Goal: Task Accomplishment & Management: Manage account settings

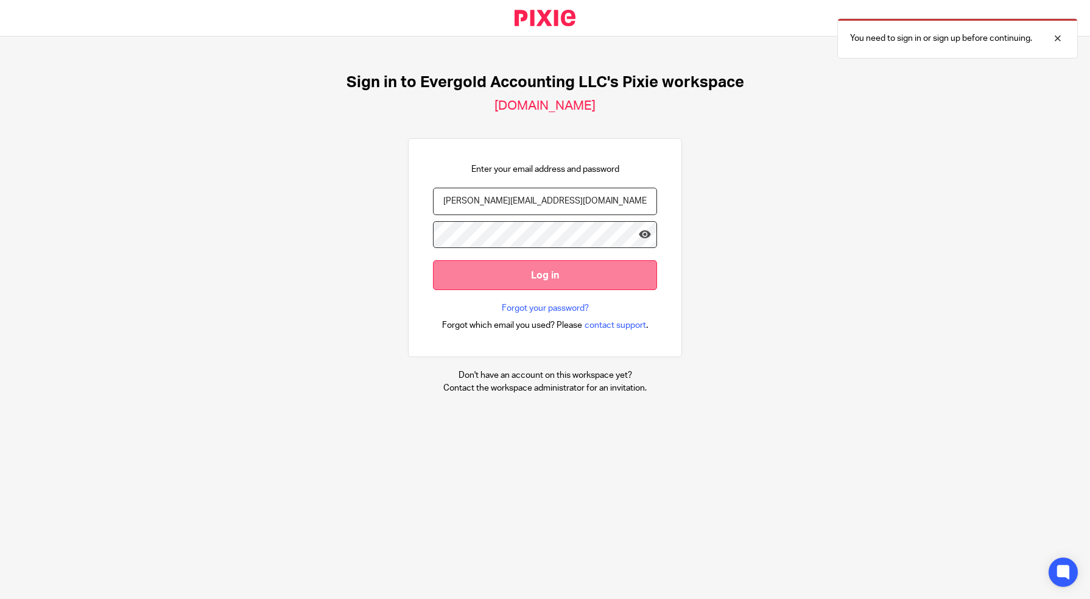
click at [496, 270] on input "Log in" at bounding box center [545, 275] width 224 height 30
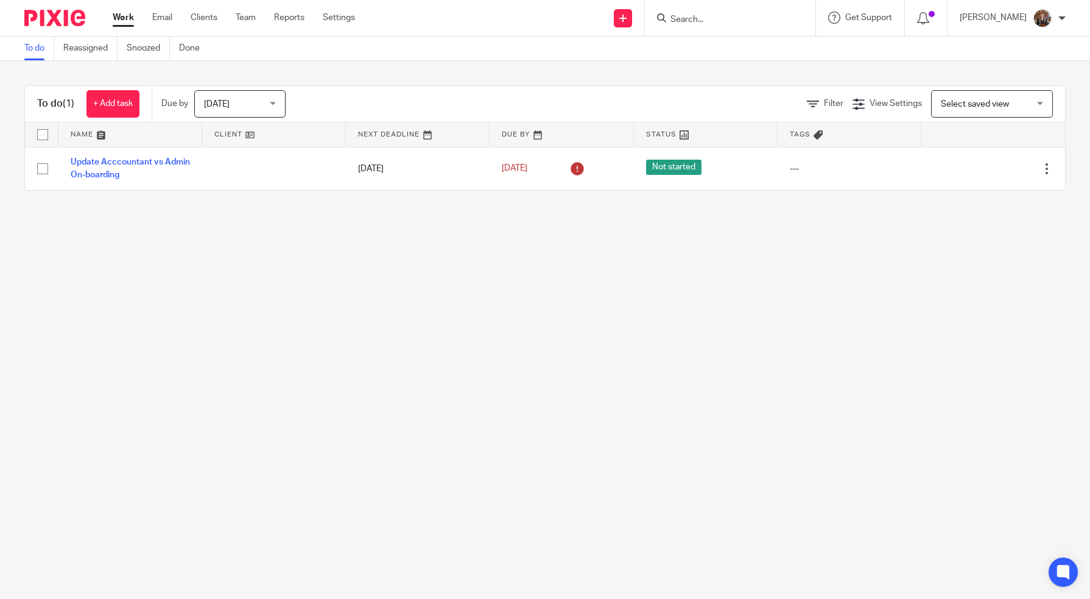
click at [123, 17] on link "Work" at bounding box center [123, 18] width 21 height 12
click at [272, 101] on div "Today Today" at bounding box center [239, 103] width 91 height 27
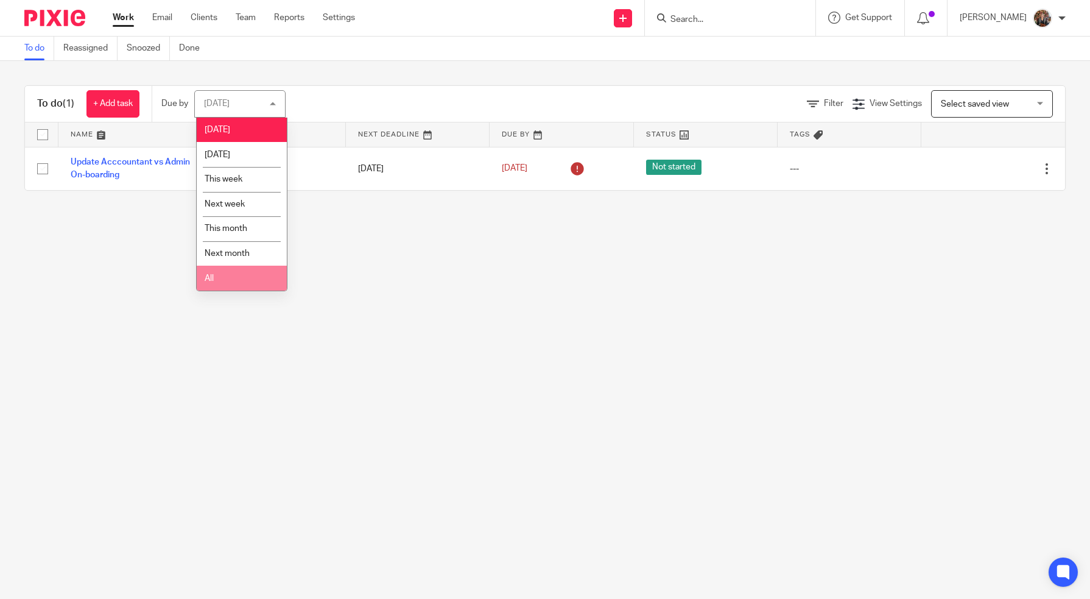
click at [229, 277] on li "All" at bounding box center [242, 278] width 90 height 25
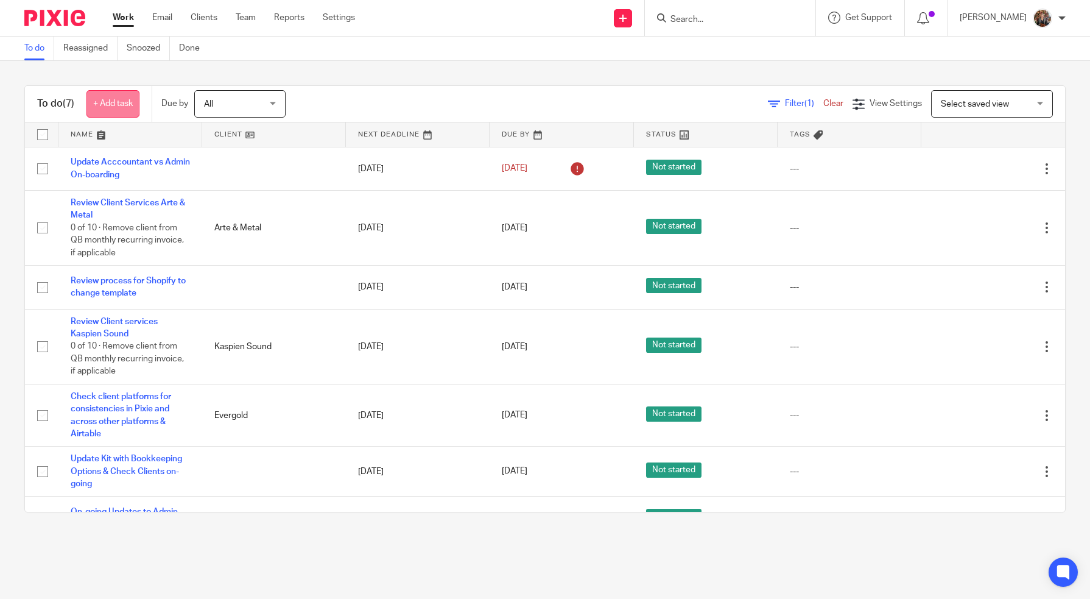
click at [110, 107] on link "+ Add task" at bounding box center [112, 103] width 53 height 27
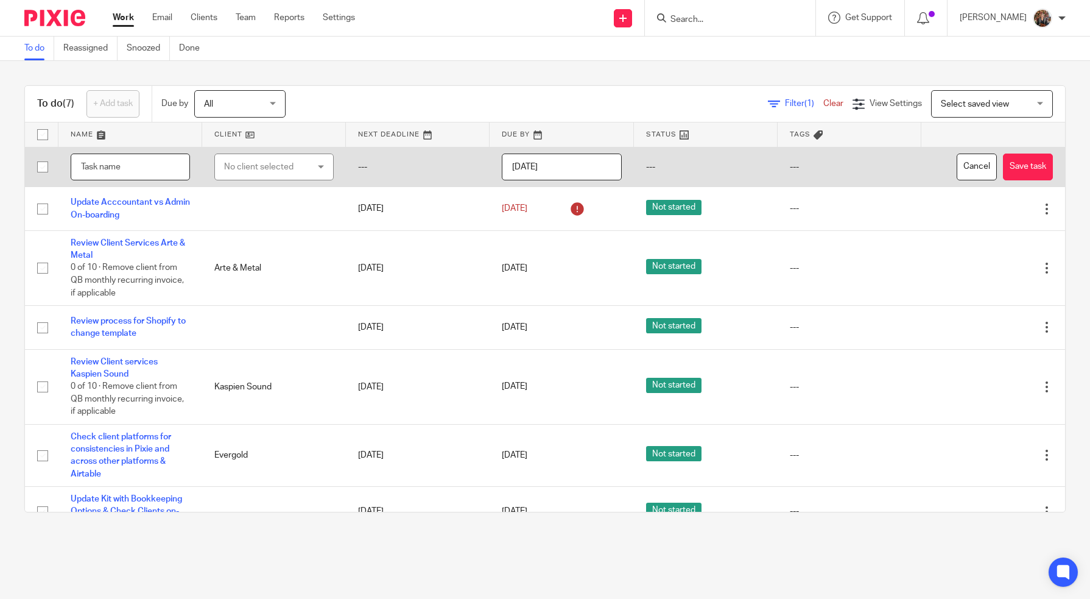
click at [141, 164] on input "text" at bounding box center [130, 167] width 119 height 27
type input "R"
type input "Ignition Payment Review"
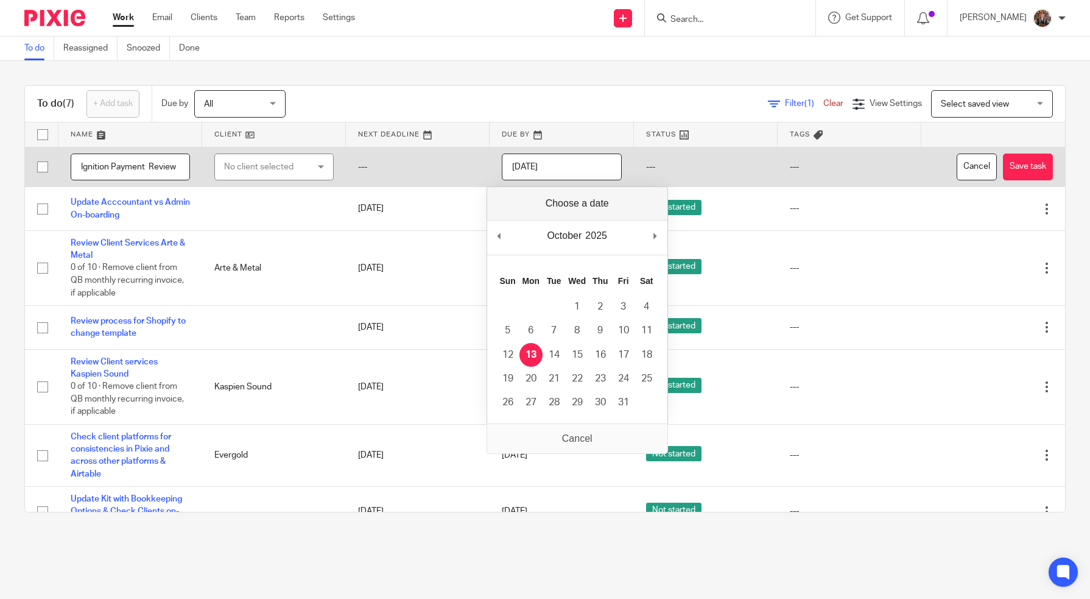
click at [553, 161] on input "[DATE]" at bounding box center [561, 167] width 119 height 27
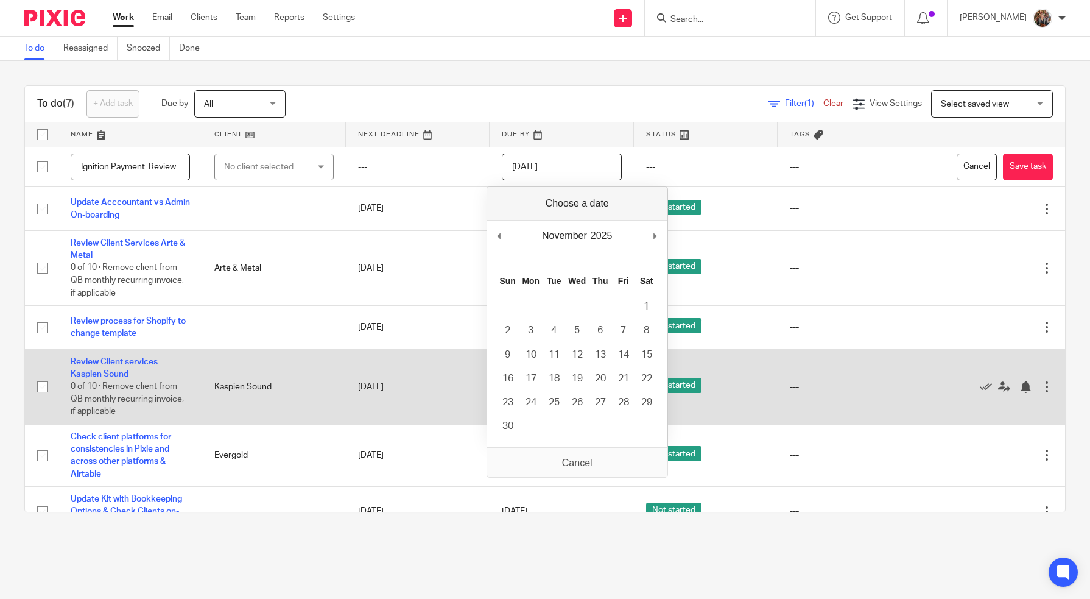
type input "2025-11-09"
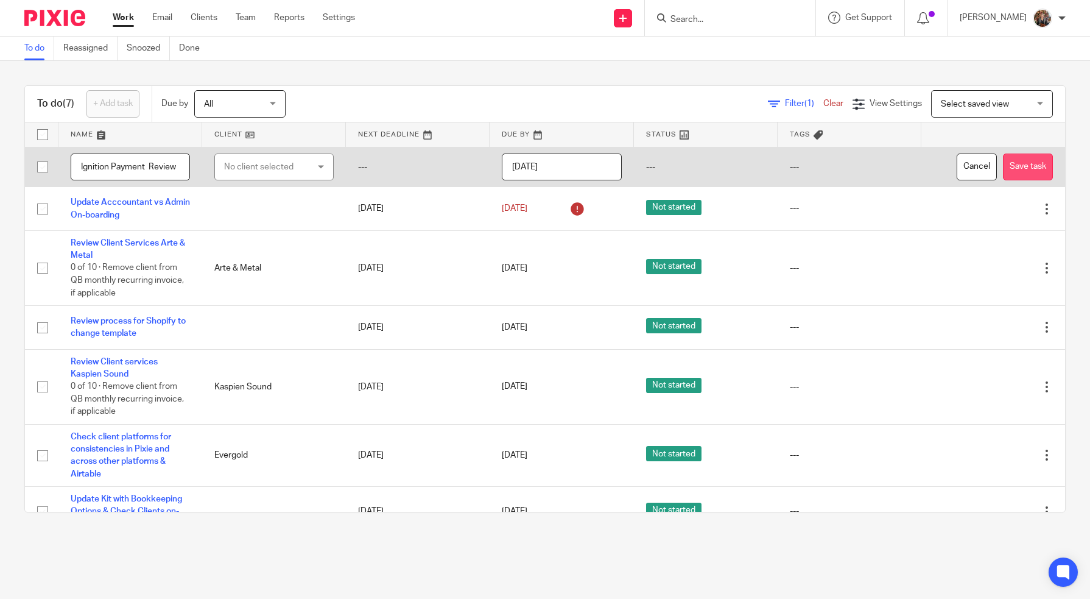
click at [1011, 165] on button "Save task" at bounding box center [1028, 167] width 50 height 27
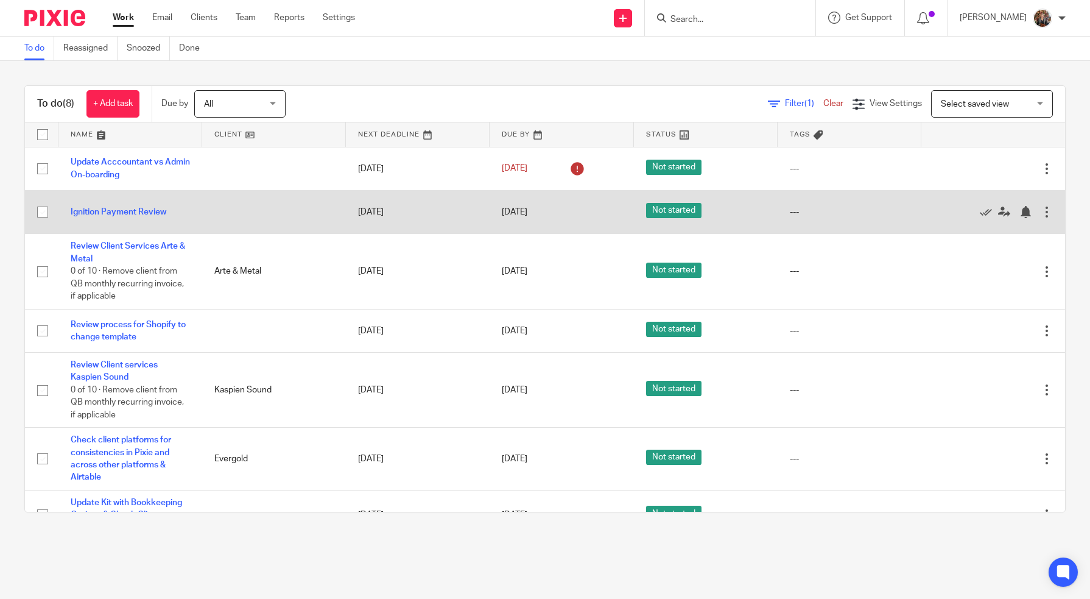
click at [1041, 210] on div at bounding box center [1047, 212] width 12 height 12
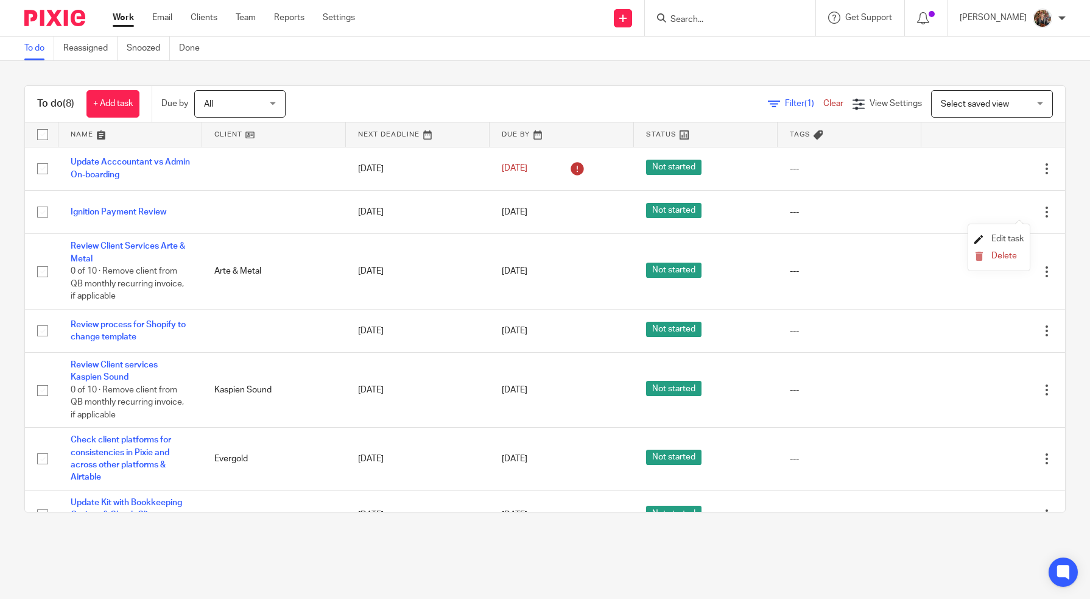
click at [1011, 235] on span "Edit task" at bounding box center [1008, 239] width 32 height 9
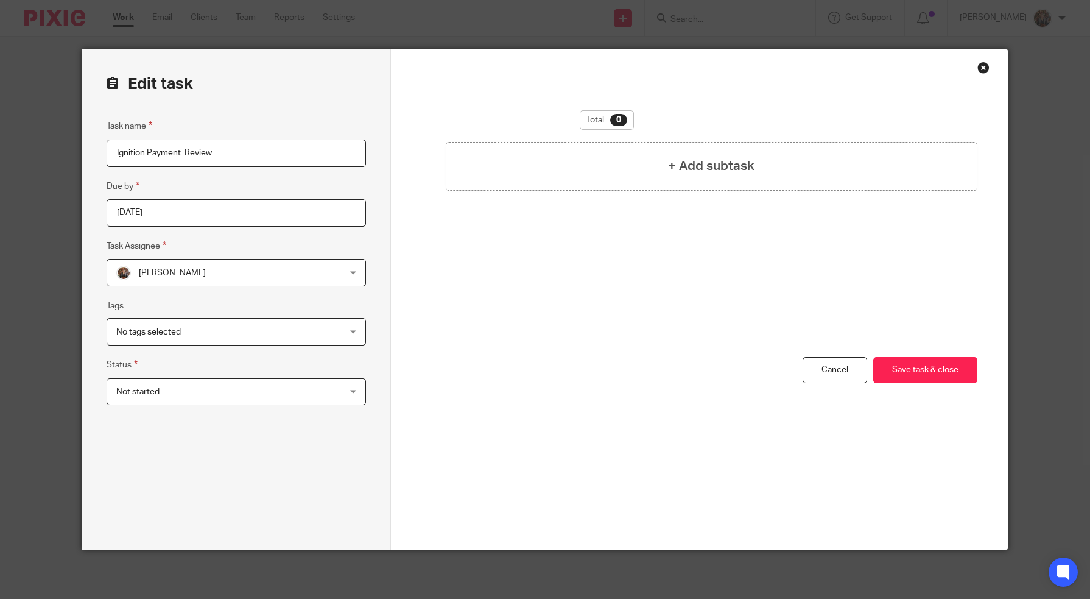
click at [291, 396] on span "Not started" at bounding box center [215, 392] width 199 height 26
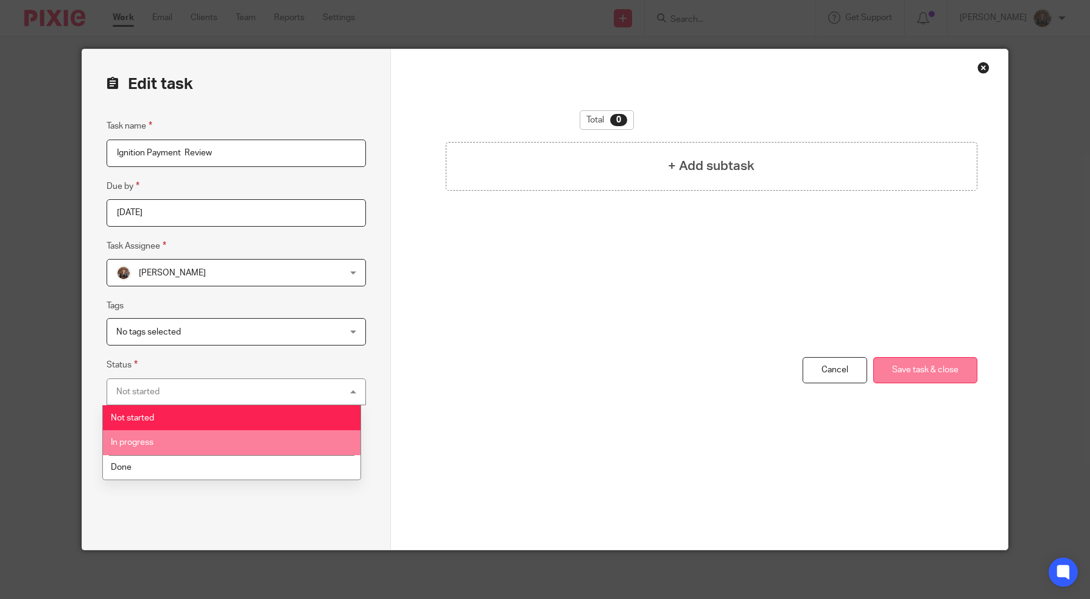
click at [914, 377] on button "Save task & close" at bounding box center [926, 370] width 104 height 26
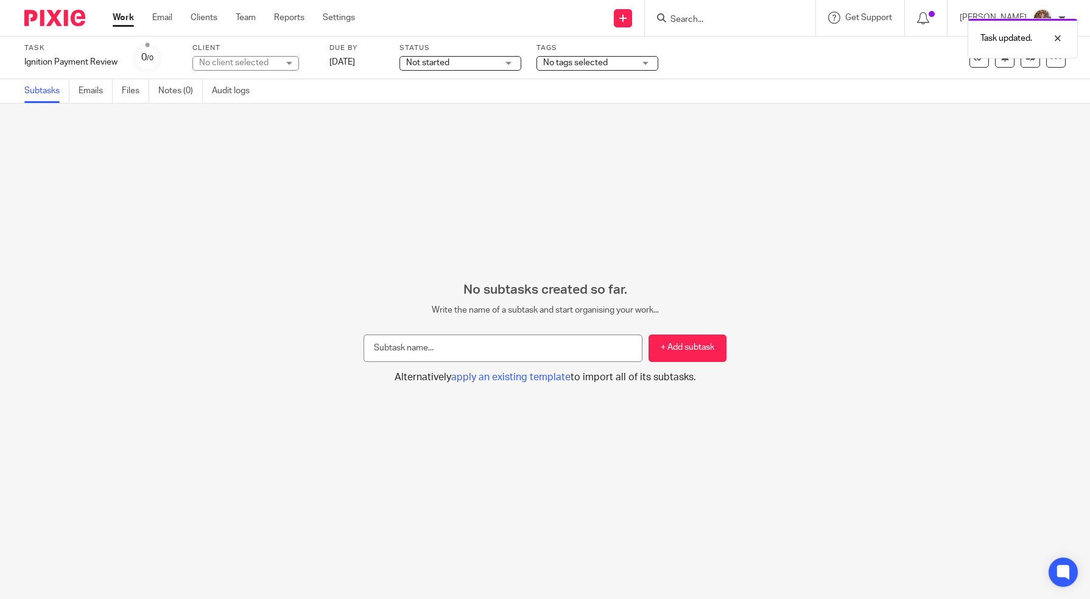
click at [132, 16] on link "Work" at bounding box center [123, 18] width 21 height 12
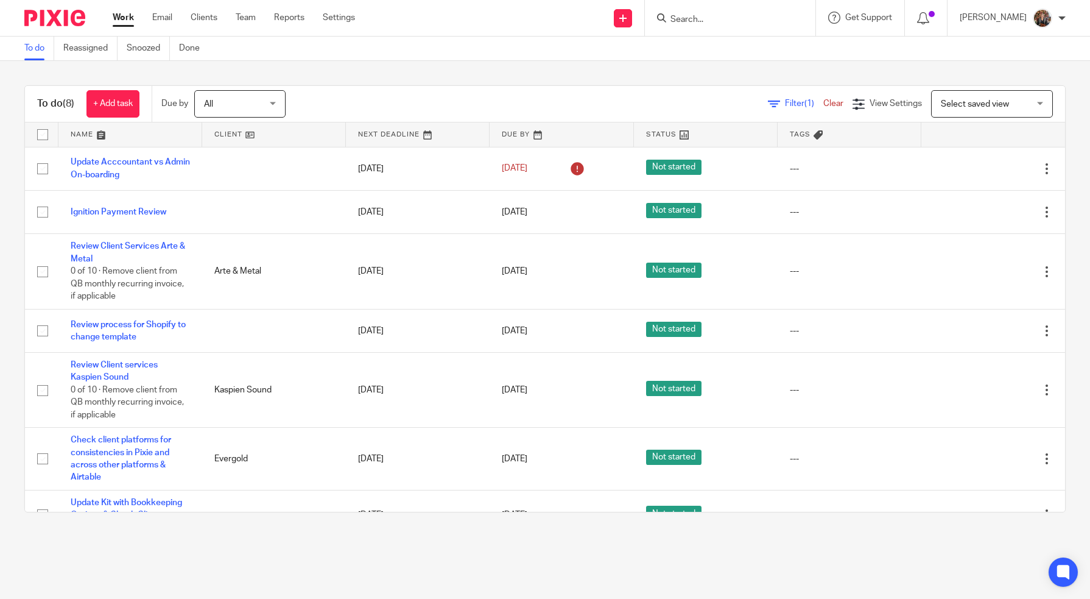
scroll to position [71, 0]
